Goal: Find contact information: Find contact information

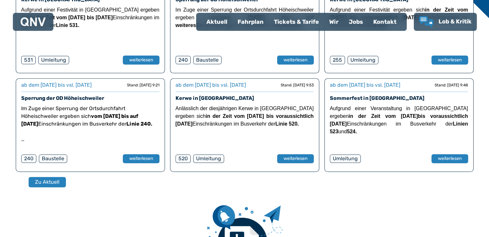
scroll to position [201, 0]
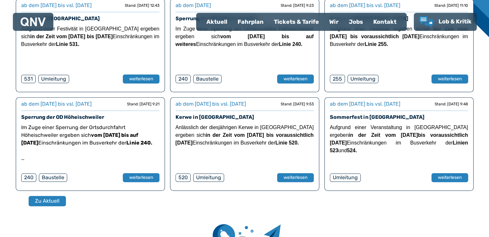
click at [255, 23] on div "Fahrplan" at bounding box center [251, 22] width 36 height 17
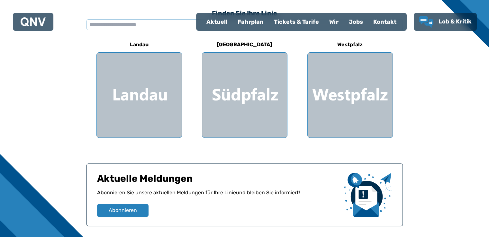
scroll to position [209, 0]
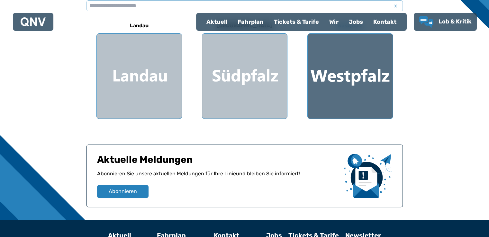
click at [335, 100] on div at bounding box center [350, 76] width 85 height 85
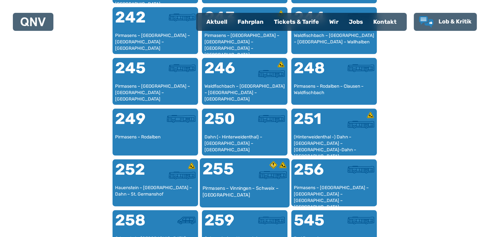
scroll to position [833, 0]
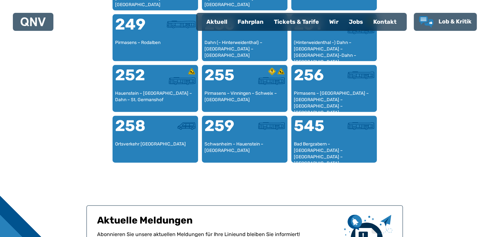
click at [390, 23] on div "Kontakt" at bounding box center [384, 22] width 33 height 17
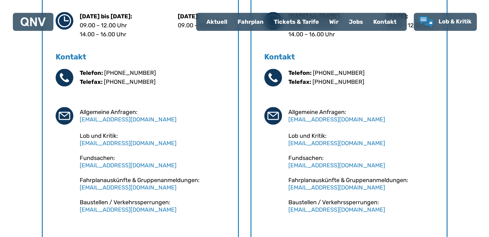
scroll to position [410, 0]
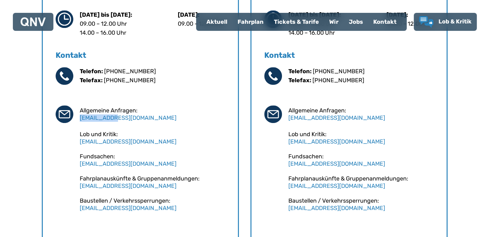
drag, startPoint x: 118, startPoint y: 117, endPoint x: 78, endPoint y: 120, distance: 40.4
click at [78, 120] on div "Telefon: [PHONE_NUMBER] Telefax: [PHONE_NUMBER] Allgemeine Anfragen: [EMAIL_ADD…" at bounding box center [140, 139] width 169 height 145
copy link "[EMAIL_ADDRESS][DOMAIN_NAME]"
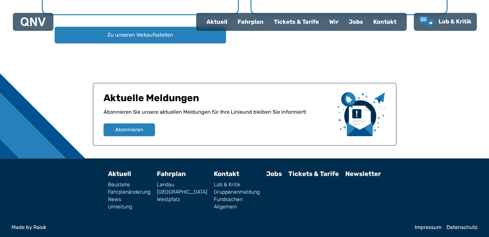
scroll to position [643, 0]
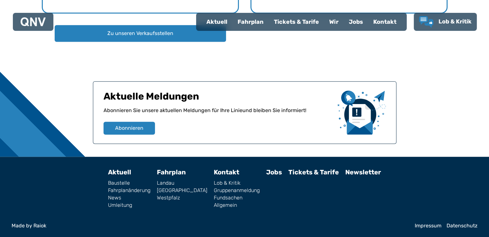
click at [180, 185] on link "Landau" at bounding box center [182, 183] width 50 height 5
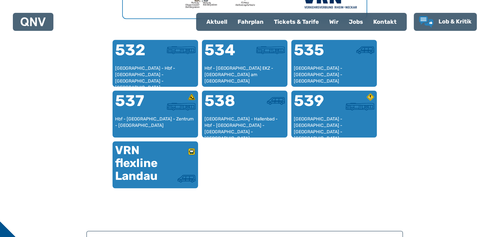
scroll to position [415, 0]
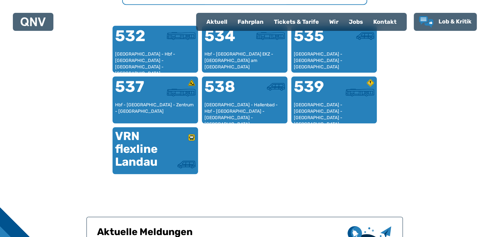
click at [27, 27] on div at bounding box center [33, 21] width 25 height 13
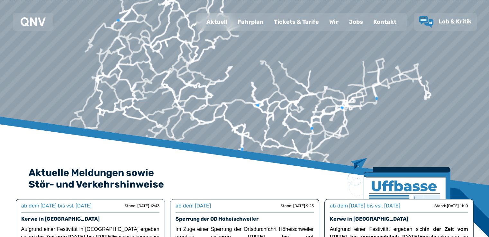
click at [338, 21] on div "Wir" at bounding box center [334, 22] width 20 height 17
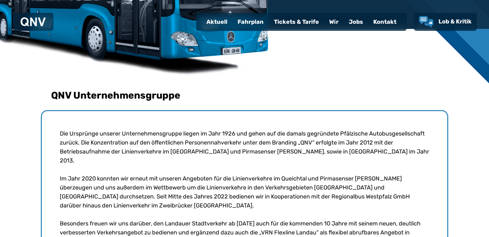
scroll to position [153, 0]
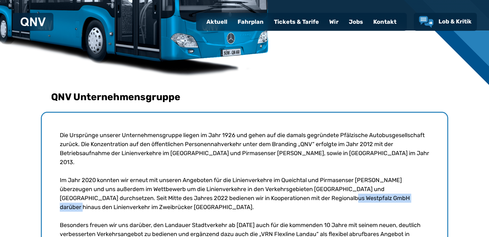
drag, startPoint x: 304, startPoint y: 190, endPoint x: 224, endPoint y: 189, distance: 79.4
click at [224, 189] on p "Im Jahr 2020 konnten wir erneut mit unseren Angeboten für die Linienverkehre im…" at bounding box center [245, 194] width 370 height 36
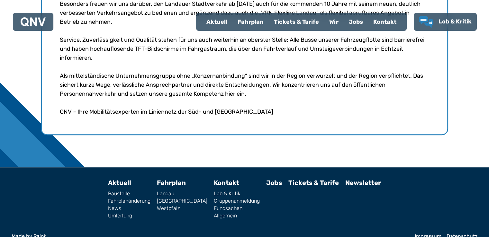
scroll to position [376, 0]
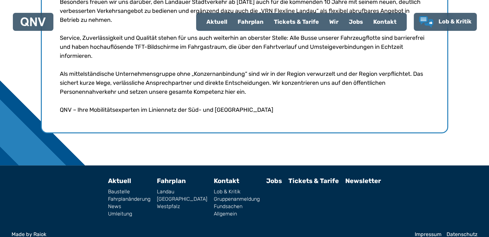
click at [432, 232] on link "Impressum" at bounding box center [428, 234] width 27 height 5
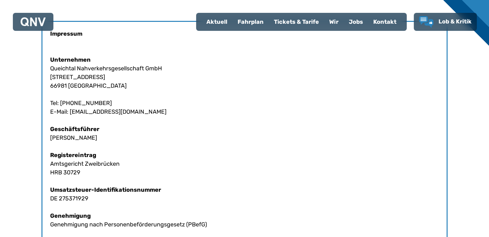
scroll to position [193, 0]
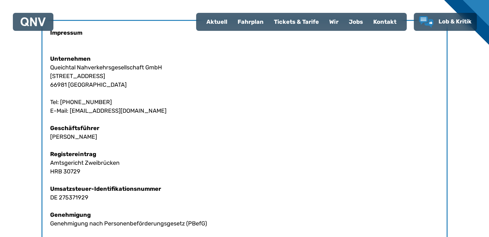
drag, startPoint x: 127, startPoint y: 109, endPoint x: 70, endPoint y: 111, distance: 57.0
click at [70, 111] on div "Impressum Unternehmen Queichtal Nahverkehrsgesellschaft GmbH [STREET_ADDRESS] T…" at bounding box center [244, 189] width 406 height 339
copy div "[EMAIL_ADDRESS][DOMAIN_NAME]"
click at [43, 27] on div at bounding box center [33, 21] width 25 height 13
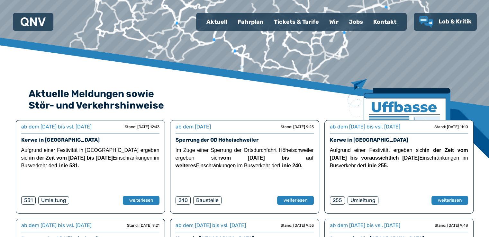
scroll to position [80, 0]
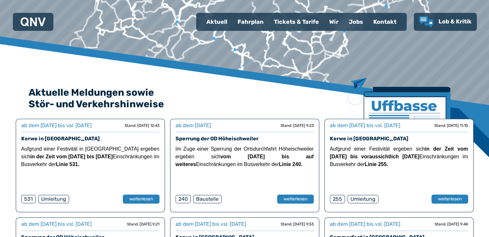
click at [415, 106] on img at bounding box center [399, 118] width 103 height 80
click at [415, 105] on img at bounding box center [399, 118] width 103 height 80
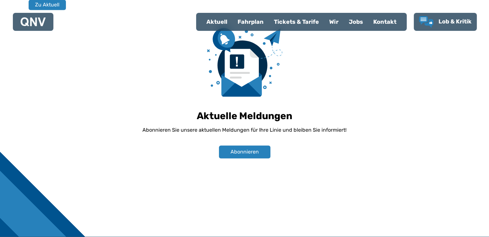
scroll to position [478, 0]
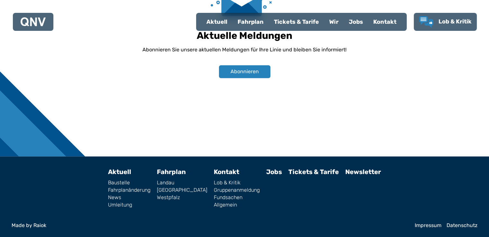
click at [425, 228] on link "Impressum" at bounding box center [428, 225] width 27 height 5
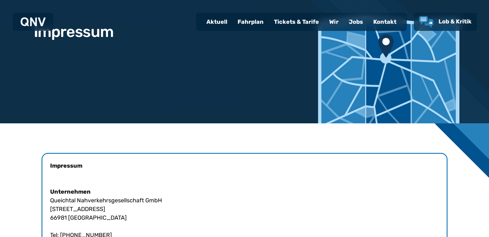
scroll to position [161, 0]
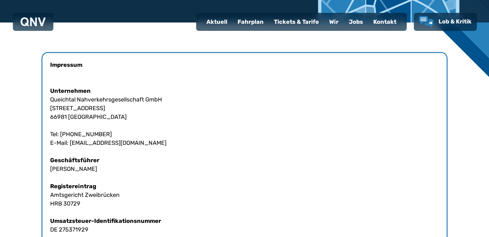
click at [120, 98] on div "Impressum Unternehmen Queichtal Nahverkehrsgesellschaft GmbH [STREET_ADDRESS] T…" at bounding box center [244, 221] width 406 height 339
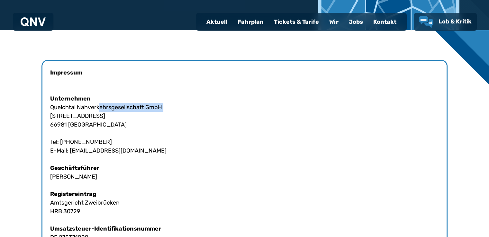
scroll to position [153, 0]
drag, startPoint x: 121, startPoint y: 98, endPoint x: 107, endPoint y: 107, distance: 16.7
click at [107, 107] on div "Impressum Unternehmen Queichtal Nahverkehrsgesellschaft GmbH [STREET_ADDRESS] T…" at bounding box center [244, 229] width 406 height 339
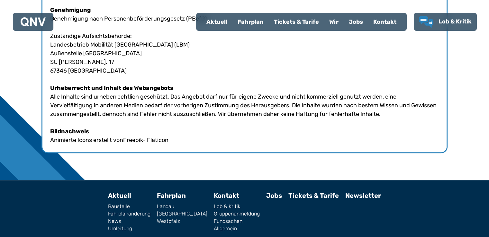
scroll to position [402, 0]
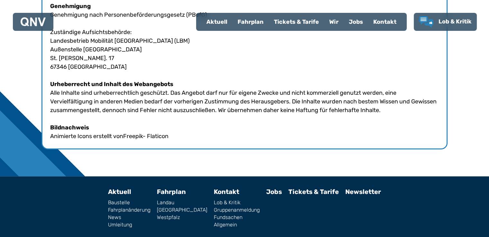
click at [340, 23] on div "Wir" at bounding box center [334, 22] width 20 height 17
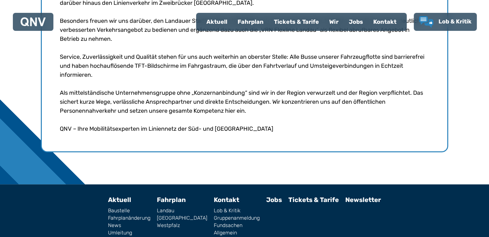
scroll to position [376, 0]
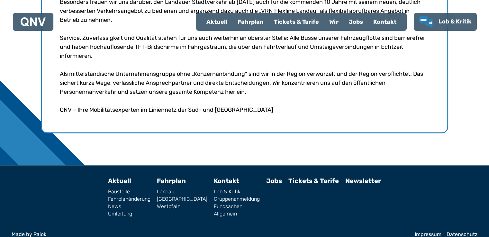
drag, startPoint x: 44, startPoint y: 23, endPoint x: 44, endPoint y: 30, distance: 7.1
click at [44, 23] on img at bounding box center [33, 21] width 25 height 9
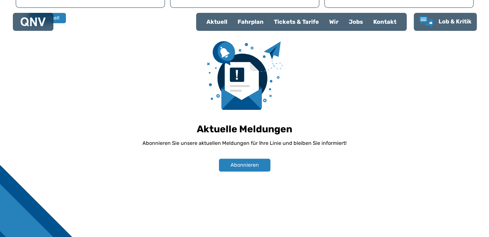
scroll to position [478, 0]
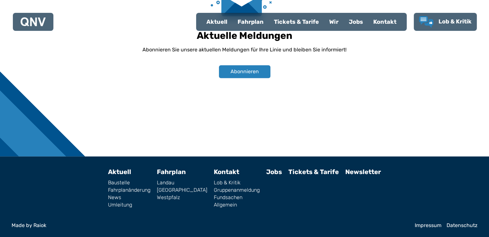
click at [335, 23] on div "Wir" at bounding box center [334, 22] width 20 height 17
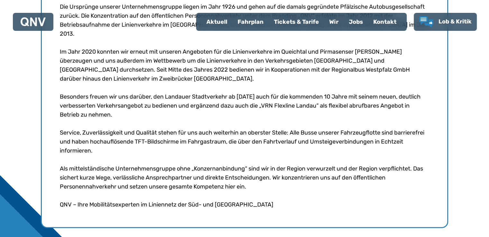
scroll to position [376, 0]
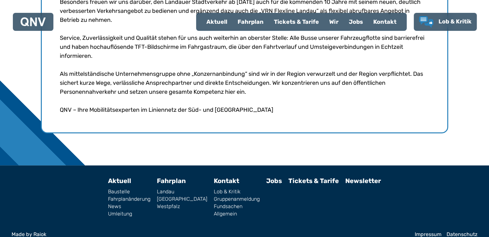
click at [25, 21] on img at bounding box center [33, 21] width 25 height 9
